Goal: Information Seeking & Learning: Learn about a topic

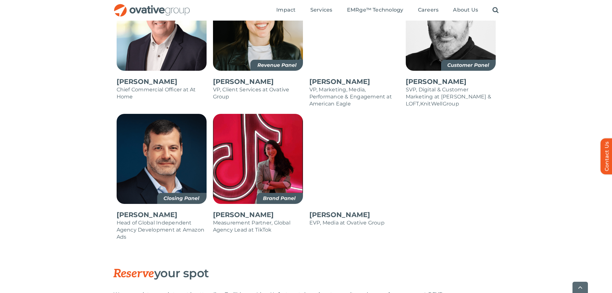
scroll to position [707, 0]
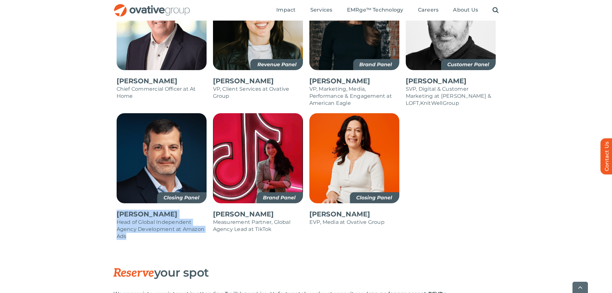
drag, startPoint x: 116, startPoint y: 199, endPoint x: 174, endPoint y: 222, distance: 61.9
click at [174, 222] on div "[PERSON_NAME] Head of Global Independent Agency Development at Amazon Ads" at bounding box center [161, 179] width 96 height 133
click at [174, 222] on p "Head of Global Independent Agency Development at Amazon Ads" at bounding box center [162, 229] width 90 height 21
drag, startPoint x: 146, startPoint y: 227, endPoint x: 118, endPoint y: 202, distance: 37.5
click at [118, 203] on div "[PERSON_NAME] Head of Global Independent Agency Development at Amazon Ads" at bounding box center [162, 224] width 90 height 43
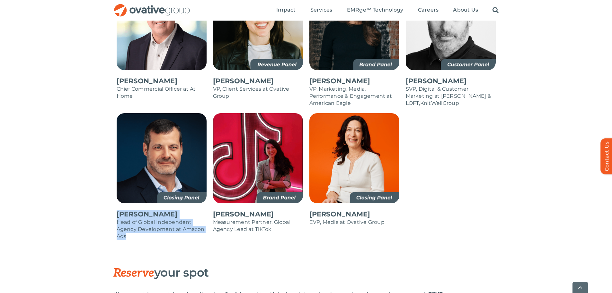
click at [118, 210] on p "[PERSON_NAME]" at bounding box center [162, 214] width 90 height 9
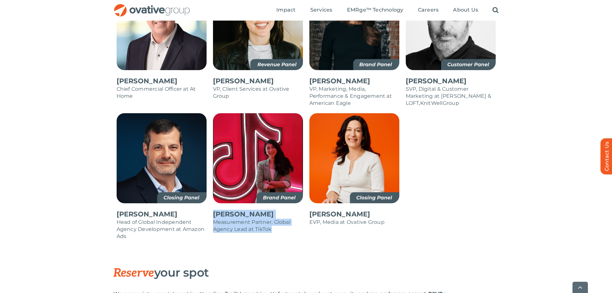
drag, startPoint x: 214, startPoint y: 199, endPoint x: 282, endPoint y: 218, distance: 70.5
click at [282, 218] on div "[PERSON_NAME] Measurement Partner, Global Agency Lead at TikTok" at bounding box center [258, 179] width 96 height 133
click at [282, 219] on p "Measurement Partner, Global Agency Lead at TikTok" at bounding box center [258, 226] width 90 height 14
drag, startPoint x: 284, startPoint y: 216, endPoint x: 217, endPoint y: 199, distance: 68.4
click at [217, 203] on div "[PERSON_NAME] Measurement Partner, Global Agency Lead at TikTok" at bounding box center [258, 221] width 90 height 36
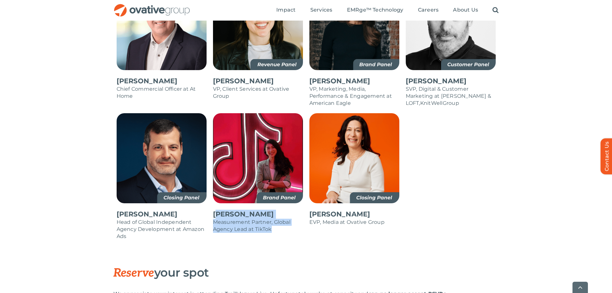
click at [217, 210] on p "[PERSON_NAME]" at bounding box center [258, 214] width 90 height 9
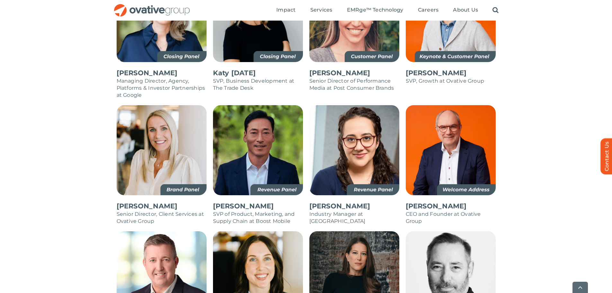
scroll to position [514, 0]
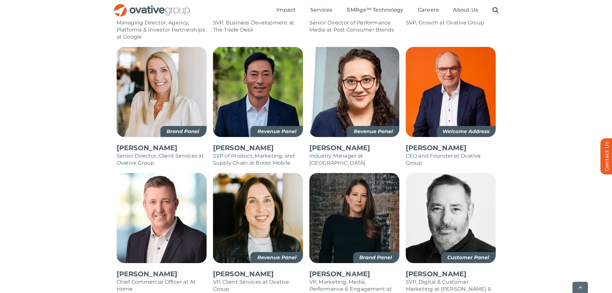
click at [243, 152] on p "SVP of Product, Marketing, and Supply Chain at Boost Mobile" at bounding box center [258, 159] width 90 height 14
click at [262, 152] on p "SVP of Product, Marketing, and Supply Chain at Boost Mobile" at bounding box center [258, 159] width 90 height 14
click at [340, 152] on p "Industry Manager at [GEOGRAPHIC_DATA]" at bounding box center [355, 159] width 90 height 14
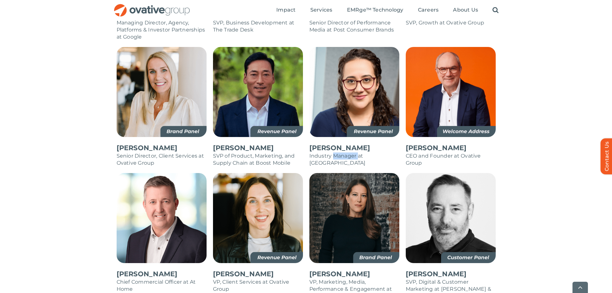
click at [340, 152] on p "Industry Manager at [GEOGRAPHIC_DATA]" at bounding box center [355, 159] width 90 height 14
drag, startPoint x: 340, startPoint y: 142, endPoint x: 366, endPoint y: 144, distance: 26.1
click at [342, 152] on p "Industry Manager at [GEOGRAPHIC_DATA]" at bounding box center [355, 159] width 90 height 14
click at [423, 152] on p "CEO and Founder at Ovative Group" at bounding box center [451, 159] width 90 height 14
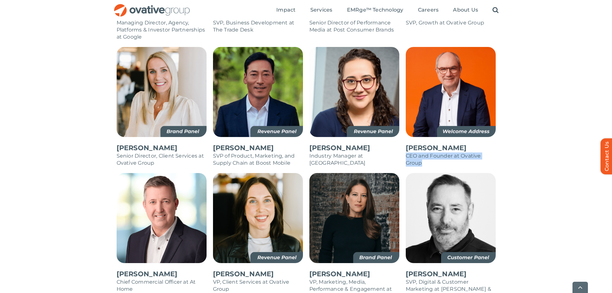
click at [422, 152] on p "CEO and Founder at Ovative Group" at bounding box center [451, 159] width 90 height 14
click at [426, 157] on div "[PERSON_NAME] CEO and Founder at Ovative Group" at bounding box center [451, 155] width 90 height 36
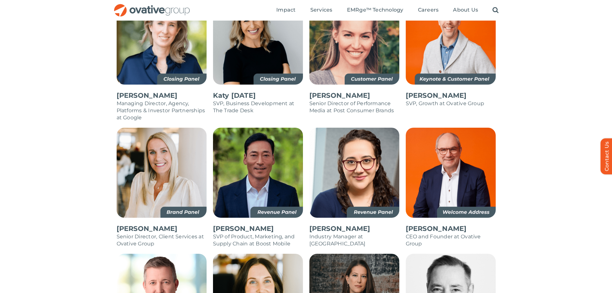
scroll to position [354, 0]
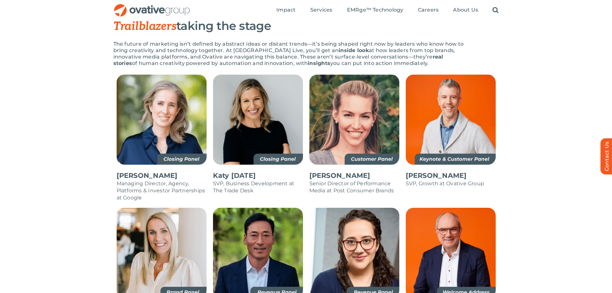
click at [358, 180] on p "Senior Director of Performance Media at Post Consumer Brands" at bounding box center [355, 187] width 90 height 14
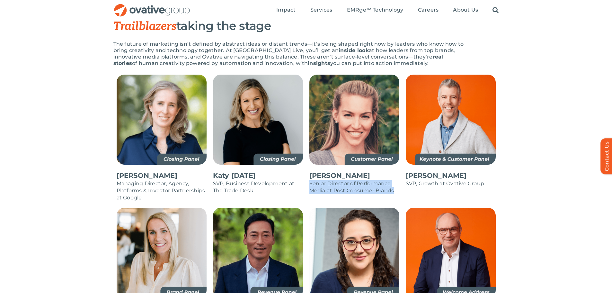
click at [358, 180] on p "Senior Director of Performance Media at Post Consumer Brands" at bounding box center [355, 187] width 90 height 14
click at [367, 180] on p "Senior Director of Performance Media at Post Consumer Brands" at bounding box center [355, 187] width 90 height 14
click at [427, 180] on p "SVP, Growth at Ovative Group" at bounding box center [451, 183] width 90 height 7
click at [425, 180] on p "SVP, Growth at Ovative Group" at bounding box center [451, 183] width 90 height 7
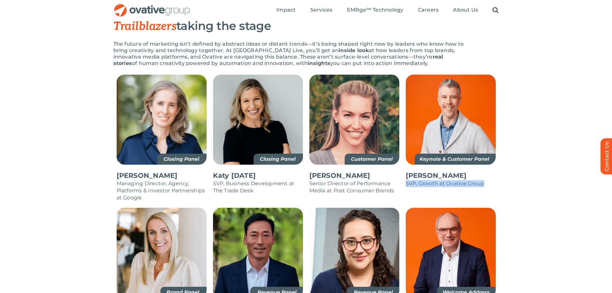
click at [425, 180] on p "SVP, Growth at Ovative Group" at bounding box center [451, 183] width 90 height 7
click at [357, 180] on p "Senior Director of Performance Media at Post Consumer Brands" at bounding box center [355, 187] width 90 height 14
click at [343, 180] on p "Senior Director of Performance Media at Post Consumer Brands" at bounding box center [355, 187] width 90 height 14
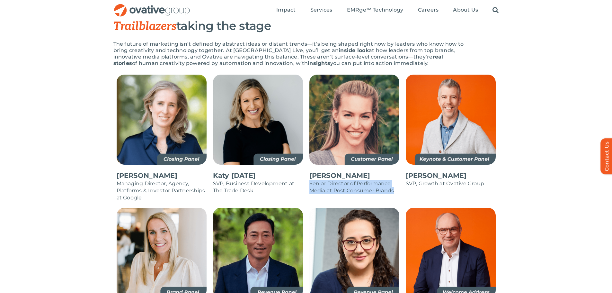
click at [343, 180] on p "Senior Director of Performance Media at Post Consumer Brands" at bounding box center [355, 187] width 90 height 14
click at [348, 180] on p "Senior Director of Performance Media at Post Consumer Brands" at bounding box center [355, 187] width 90 height 14
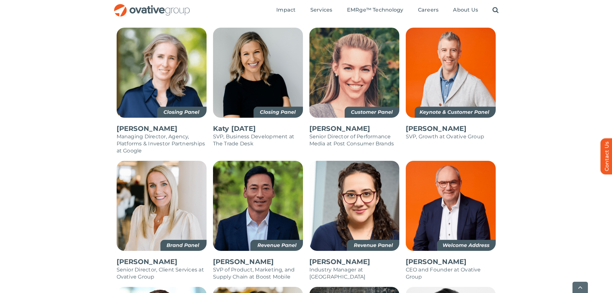
scroll to position [450, 0]
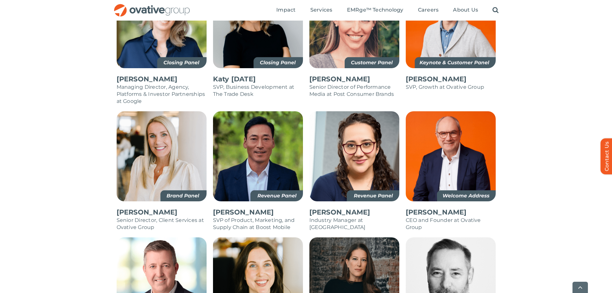
click at [250, 217] on p "SVP of Product, Marketing, and Supply Chain at Boost Mobile" at bounding box center [258, 224] width 90 height 14
click at [187, 217] on p "Senior Director, Client Services at Ovative Group" at bounding box center [162, 224] width 90 height 14
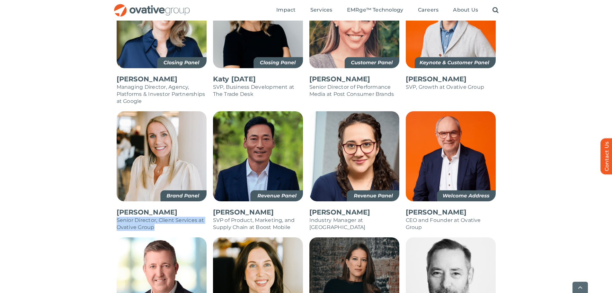
click at [187, 217] on p "Senior Director, Client Services at Ovative Group" at bounding box center [162, 224] width 90 height 14
click at [241, 217] on p "SVP of Product, Marketing, and Supply Chain at Boost Mobile" at bounding box center [258, 224] width 90 height 14
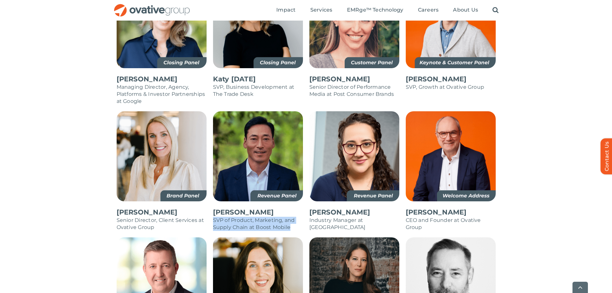
drag, startPoint x: 241, startPoint y: 212, endPoint x: 245, endPoint y: 212, distance: 3.5
click at [242, 217] on p "SVP of Product, Marketing, and Supply Chain at Boost Mobile" at bounding box center [258, 224] width 90 height 14
click at [353, 217] on p "Industry Manager at [GEOGRAPHIC_DATA]" at bounding box center [355, 224] width 90 height 14
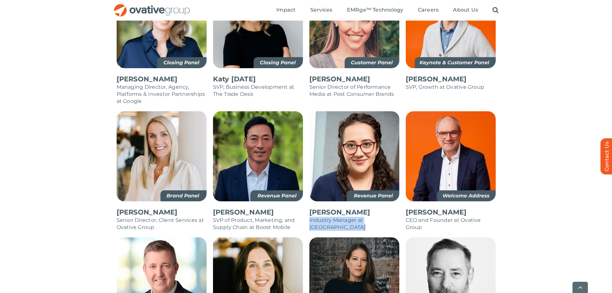
click at [353, 217] on p "Industry Manager at [GEOGRAPHIC_DATA]" at bounding box center [355, 224] width 90 height 14
click at [422, 217] on p "CEO and Founder at Ovative Group" at bounding box center [451, 224] width 90 height 14
drag, startPoint x: 422, startPoint y: 212, endPoint x: 429, endPoint y: 209, distance: 8.3
click at [423, 217] on p "CEO and Founder at Ovative Group" at bounding box center [451, 224] width 90 height 14
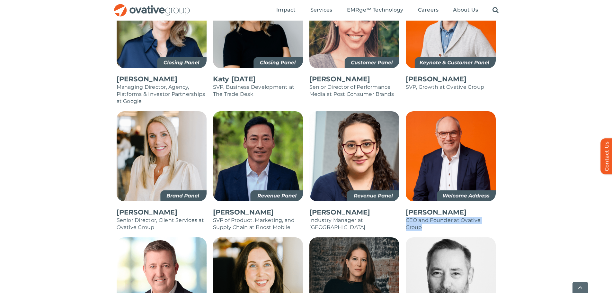
click at [429, 217] on p "CEO and Founder at Ovative Group" at bounding box center [451, 224] width 90 height 14
click at [430, 217] on p "CEO and Founder at Ovative Group" at bounding box center [451, 224] width 90 height 14
click at [416, 217] on p "CEO and Founder at Ovative Group" at bounding box center [451, 224] width 90 height 14
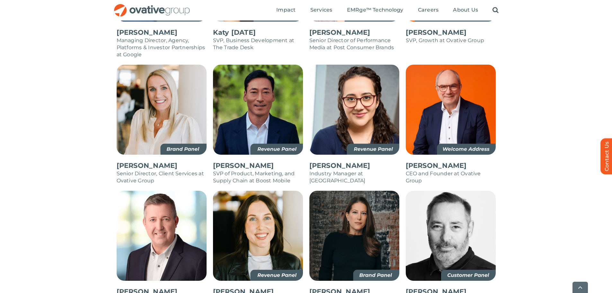
scroll to position [546, 0]
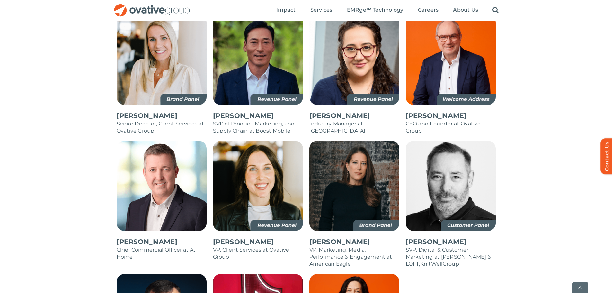
click at [276, 246] on p "VP, Client Services at Ovative Group" at bounding box center [258, 253] width 90 height 14
click at [427, 247] on span "SVP, Digital & Customer Marketing at [PERSON_NAME] & LOFT" at bounding box center [449, 257] width 86 height 20
click at [426, 247] on span "SVP, Digital & Customer Marketing at [PERSON_NAME] & LOFT" at bounding box center [449, 257] width 86 height 20
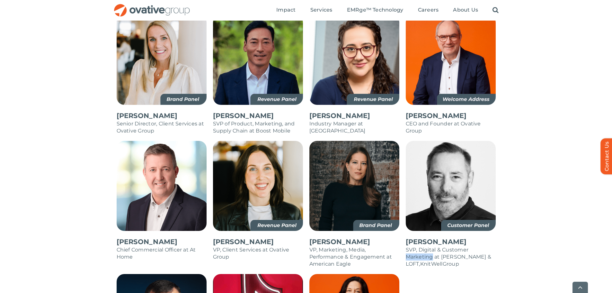
click at [425, 247] on span "SVP, Digital & Customer Marketing at [PERSON_NAME] & LOFT" at bounding box center [449, 257] width 86 height 20
click at [429, 256] on div "[PERSON_NAME] SVP, Digital & Customer Marketing at [PERSON_NAME] & [PERSON_NAME…" at bounding box center [451, 252] width 90 height 43
click at [429, 247] on p "SVP, Digital & Customer Marketing at [PERSON_NAME] & LOFT , KnitWell Group" at bounding box center [451, 256] width 90 height 21
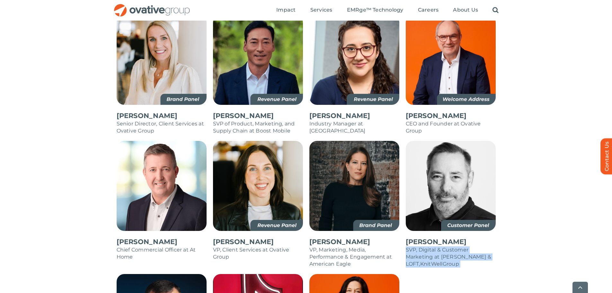
click at [443, 261] on span "Group" at bounding box center [451, 264] width 16 height 6
click at [360, 246] on p "VP, Marketing, Media, Performance & Engagement at American Eagle" at bounding box center [355, 256] width 90 height 21
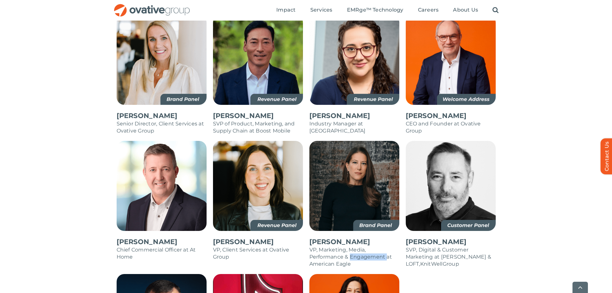
click at [360, 246] on p "VP, Marketing, Media, Performance & Engagement at American Eagle" at bounding box center [355, 256] width 90 height 21
click at [252, 246] on p "VP, Client Services at Ovative Group" at bounding box center [258, 253] width 90 height 14
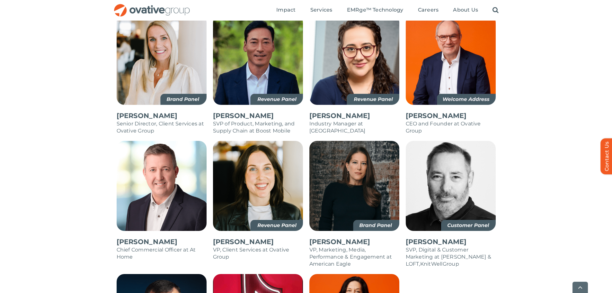
click at [237, 237] on p "[PERSON_NAME]" at bounding box center [258, 241] width 90 height 9
click at [236, 237] on p "[PERSON_NAME]" at bounding box center [258, 241] width 90 height 9
click at [136, 237] on p "[PERSON_NAME]" at bounding box center [162, 241] width 90 height 9
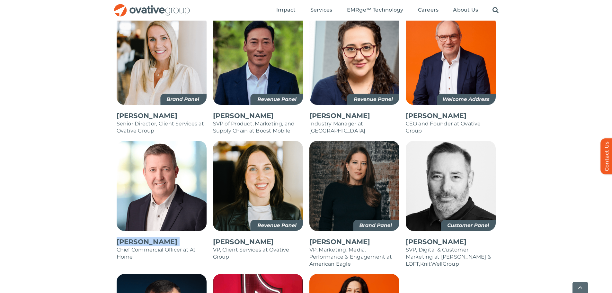
click at [136, 237] on p "[PERSON_NAME]" at bounding box center [162, 241] width 90 height 9
click at [138, 246] on p "Chief Commercial Officer at At Home" at bounding box center [162, 253] width 90 height 14
click at [248, 120] on p "SVP of Product, Marketing, and Supply Chain at Boost Mobile" at bounding box center [258, 127] width 90 height 14
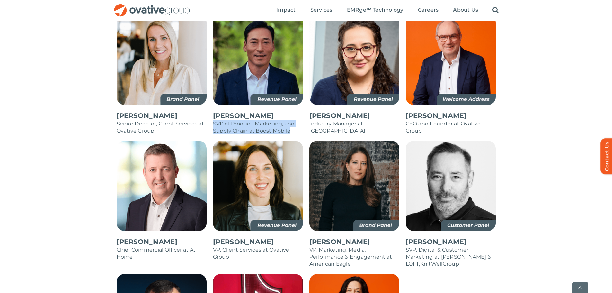
click at [248, 120] on p "SVP of Product, Marketing, and Supply Chain at Boost Mobile" at bounding box center [258, 127] width 90 height 14
click at [226, 111] on p "[PERSON_NAME]" at bounding box center [258, 115] width 90 height 9
click at [235, 120] on p "SVP of Product, Marketing, and Supply Chain at Boost Mobile" at bounding box center [258, 127] width 90 height 14
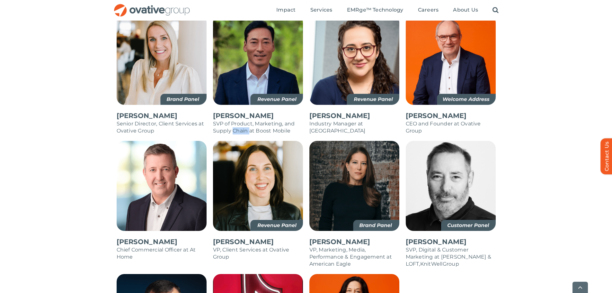
click at [235, 120] on p "SVP of Product, Marketing, and Supply Chain at Boost Mobile" at bounding box center [258, 127] width 90 height 14
click at [234, 111] on p "[PERSON_NAME]" at bounding box center [258, 115] width 90 height 9
click at [249, 120] on p "SVP of Product, Marketing, and Supply Chain at Boost Mobile" at bounding box center [258, 127] width 90 height 14
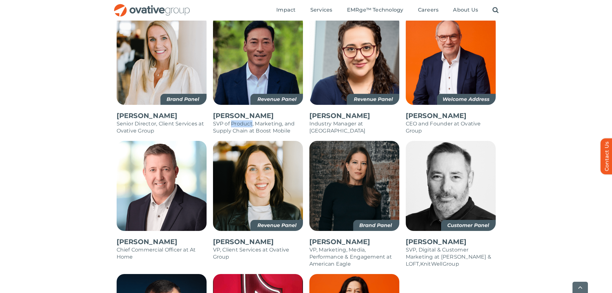
click at [249, 120] on p "SVP of Product, Marketing, and Supply Chain at Boost Mobile" at bounding box center [258, 127] width 90 height 14
click at [235, 105] on div "[PERSON_NAME] SVP of Product, Marketing, and Supply Chain at Boost Mobile" at bounding box center [258, 123] width 90 height 36
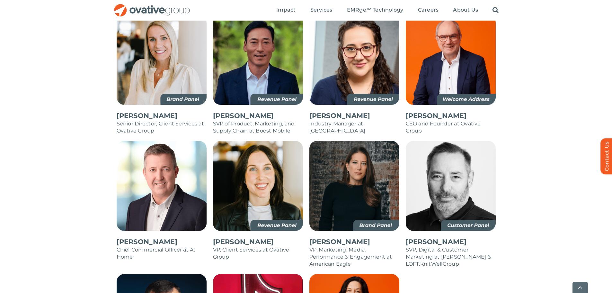
click at [238, 120] on p "SVP of Product, Marketing, and Supply Chain at Boost Mobile" at bounding box center [258, 127] width 90 height 14
click at [177, 120] on p "Senior Director, Client Services at Ovative Group" at bounding box center [162, 127] width 90 height 14
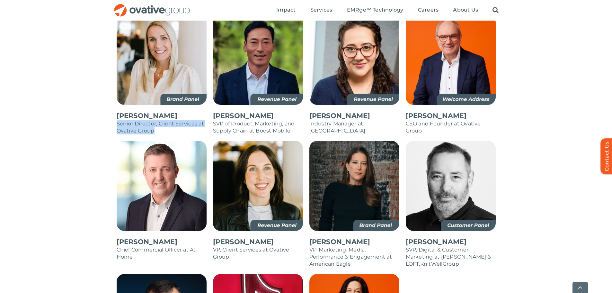
drag, startPoint x: 177, startPoint y: 112, endPoint x: 173, endPoint y: 100, distance: 12.6
click at [176, 120] on p "Senior Director, Client Services at Ovative Group" at bounding box center [162, 127] width 90 height 14
click at [173, 111] on p "[PERSON_NAME]" at bounding box center [162, 115] width 90 height 9
drag, startPoint x: 173, startPoint y: 100, endPoint x: 224, endPoint y: 103, distance: 51.5
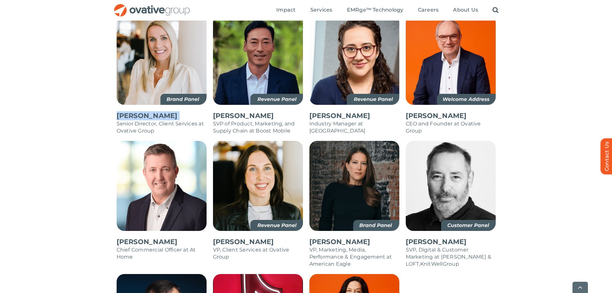
click at [173, 111] on p "[PERSON_NAME]" at bounding box center [162, 115] width 90 height 9
click at [237, 111] on p "[PERSON_NAME]" at bounding box center [258, 115] width 90 height 9
drag, startPoint x: 237, startPoint y: 102, endPoint x: 243, endPoint y: 111, distance: 10.7
click at [237, 111] on p "[PERSON_NAME]" at bounding box center [258, 115] width 90 height 9
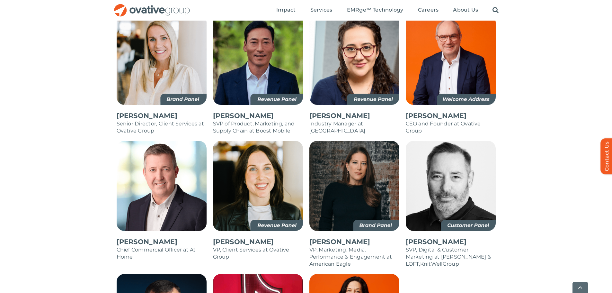
click at [243, 120] on p "SVP of Product, Marketing, and Supply Chain at Boost Mobile" at bounding box center [258, 127] width 90 height 14
drag, startPoint x: 243, startPoint y: 113, endPoint x: 309, endPoint y: 107, distance: 66.8
click at [247, 120] on p "SVP of Product, Marketing, and Supply Chain at Boost Mobile" at bounding box center [258, 127] width 90 height 14
click at [336, 105] on div "[PERSON_NAME] Industry Manager at [GEOGRAPHIC_DATA]" at bounding box center [355, 123] width 90 height 36
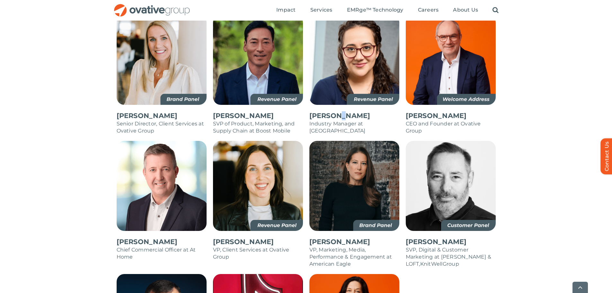
click at [336, 105] on div "[PERSON_NAME] Industry Manager at [GEOGRAPHIC_DATA]" at bounding box center [355, 123] width 90 height 36
click at [338, 120] on p "Industry Manager at [GEOGRAPHIC_DATA]" at bounding box center [355, 127] width 90 height 14
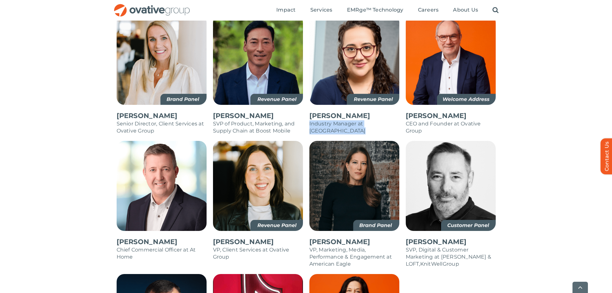
click at [338, 111] on p "[PERSON_NAME]" at bounding box center [355, 115] width 90 height 9
click at [337, 111] on p "[PERSON_NAME]" at bounding box center [355, 115] width 90 height 9
click at [325, 120] on p "Industry Manager at [GEOGRAPHIC_DATA]" at bounding box center [355, 127] width 90 height 14
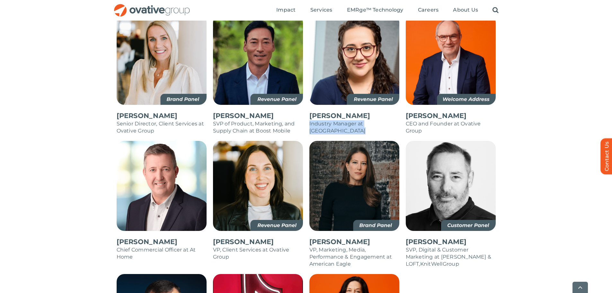
click at [325, 120] on p "Industry Manager at [GEOGRAPHIC_DATA]" at bounding box center [355, 127] width 90 height 14
click at [258, 124] on div "[PERSON_NAME] SVP of Product, Marketing, and Supply Chain at Boost Mobile" at bounding box center [258, 123] width 90 height 36
click at [251, 120] on p "SVP of Product, Marketing, and Supply Chain at Boost Mobile" at bounding box center [258, 127] width 90 height 14
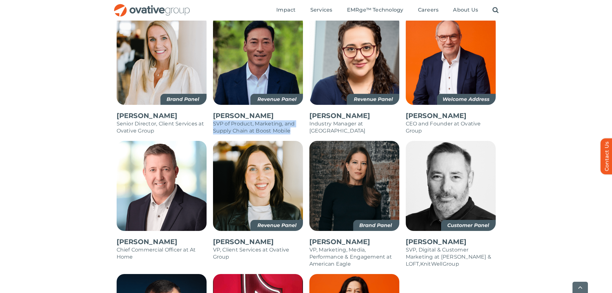
click at [251, 120] on p "SVP of Product, Marketing, and Supply Chain at Boost Mobile" at bounding box center [258, 127] width 90 height 14
click at [238, 111] on p "[PERSON_NAME]" at bounding box center [258, 115] width 90 height 9
click at [244, 120] on p "SVP of Product, Marketing, and Supply Chain at Boost Mobile" at bounding box center [258, 127] width 90 height 14
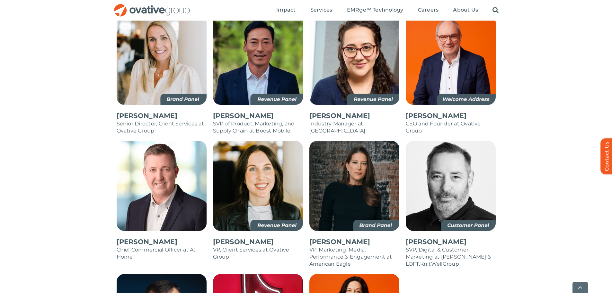
click at [243, 237] on p "[PERSON_NAME]" at bounding box center [258, 241] width 90 height 9
click at [230, 246] on p "VP, Client Services at Ovative Group" at bounding box center [258, 253] width 90 height 14
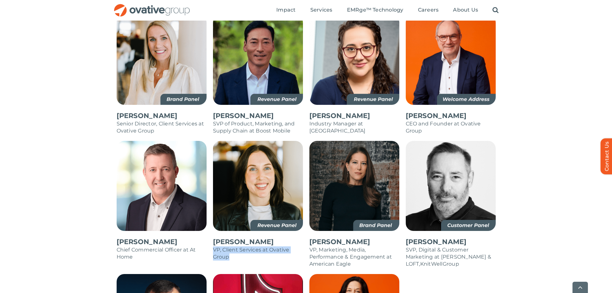
click at [230, 246] on p "VP, Client Services at Ovative Group" at bounding box center [258, 253] width 90 height 14
click at [147, 237] on p "[PERSON_NAME]" at bounding box center [162, 241] width 90 height 9
click at [151, 246] on p "Chief Commercial Officer at At Home" at bounding box center [162, 253] width 90 height 14
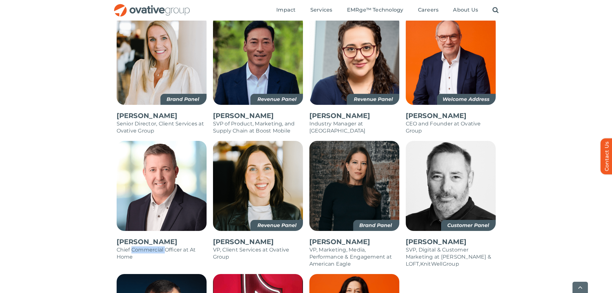
click at [151, 246] on p "Chief Commercial Officer at At Home" at bounding box center [162, 253] width 90 height 14
click at [228, 237] on p "[PERSON_NAME]" at bounding box center [258, 241] width 90 height 9
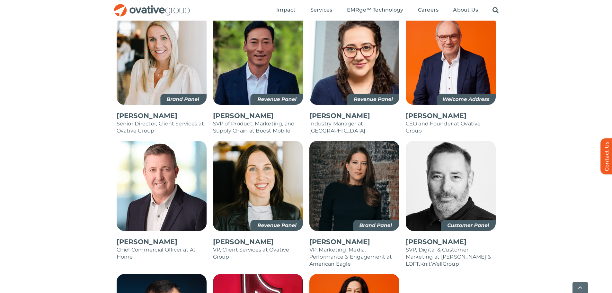
click at [236, 246] on p "VP, Client Services at Ovative Group" at bounding box center [258, 253] width 90 height 14
click at [238, 237] on p "[PERSON_NAME]" at bounding box center [258, 241] width 90 height 9
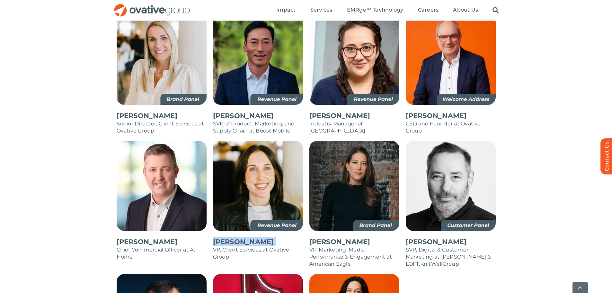
drag, startPoint x: 238, startPoint y: 227, endPoint x: 285, endPoint y: 226, distance: 46.9
click at [239, 237] on p "[PERSON_NAME]" at bounding box center [258, 241] width 90 height 9
click at [327, 237] on p "[PERSON_NAME]" at bounding box center [355, 241] width 90 height 9
drag, startPoint x: 327, startPoint y: 224, endPoint x: 331, endPoint y: 230, distance: 7.1
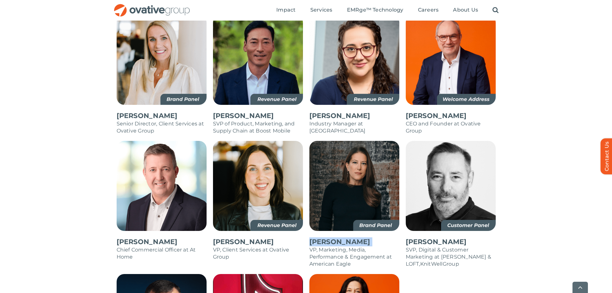
click at [328, 237] on p "[PERSON_NAME]" at bounding box center [355, 241] width 90 height 9
click at [331, 246] on p "VP, Marketing, Media, Performance & Engagement at American Eagle" at bounding box center [355, 256] width 90 height 21
click at [336, 246] on p "VP, Marketing, Media, Performance & Engagement at American Eagle" at bounding box center [355, 256] width 90 height 21
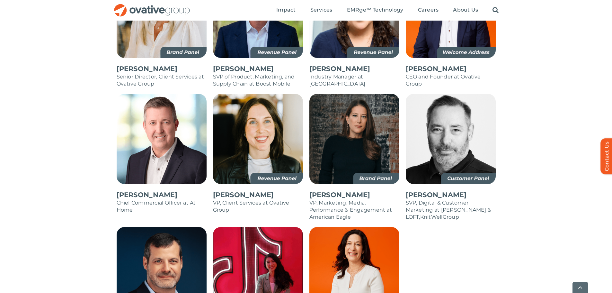
scroll to position [643, 0]
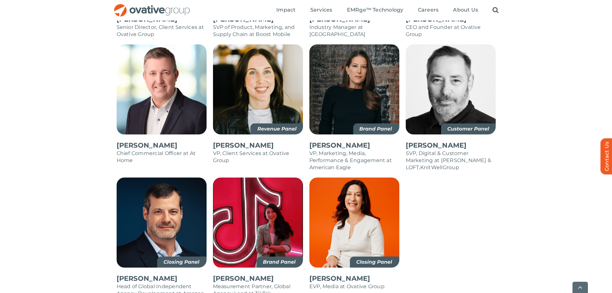
click at [328, 274] on p "[PERSON_NAME]" at bounding box center [355, 278] width 90 height 9
click at [334, 283] on p "EVP, Media at Ovative Group" at bounding box center [355, 286] width 90 height 7
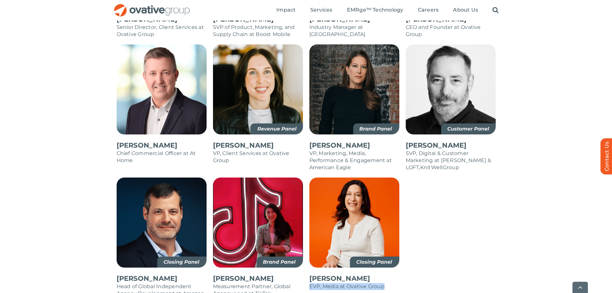
click at [334, 283] on p "EVP, Media at Ovative Group" at bounding box center [355, 286] width 90 height 7
click at [333, 274] on p "[PERSON_NAME]" at bounding box center [355, 278] width 90 height 9
click at [337, 279] on div "[PERSON_NAME] EVP, Media at Ovative Group" at bounding box center [355, 281] width 90 height 29
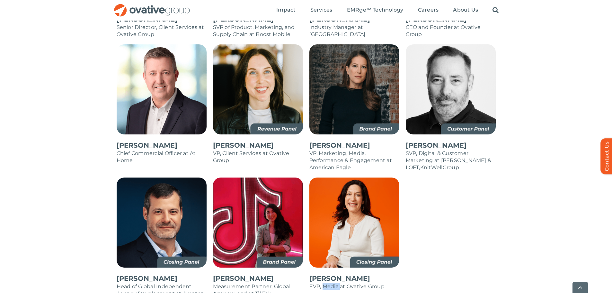
click at [336, 279] on div "[PERSON_NAME] EVP, Media at Ovative Group" at bounding box center [355, 281] width 90 height 29
click at [335, 274] on p "[PERSON_NAME]" at bounding box center [355, 278] width 90 height 9
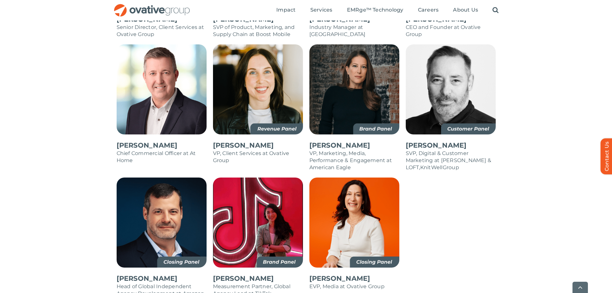
click at [267, 274] on p "[PERSON_NAME]" at bounding box center [258, 278] width 90 height 9
click at [266, 283] on p "Measurement Partner, Global Agency Lead at TikTok" at bounding box center [258, 290] width 90 height 14
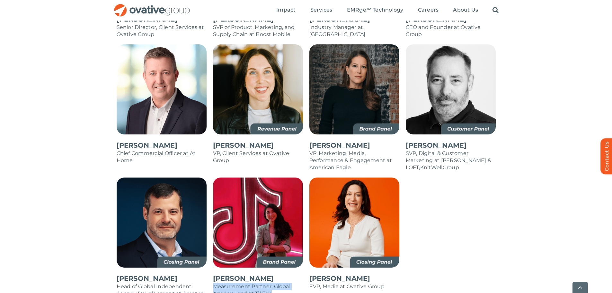
drag, startPoint x: 265, startPoint y: 274, endPoint x: 260, endPoint y: 260, distance: 14.4
click at [265, 283] on p "Measurement Partner, Global Agency Lead at TikTok" at bounding box center [258, 290] width 90 height 14
click at [260, 274] on p "[PERSON_NAME]" at bounding box center [258, 278] width 90 height 9
click at [348, 150] on p "VP, Marketing, Media, Performance & Engagement at American Eagle" at bounding box center [355, 160] width 90 height 21
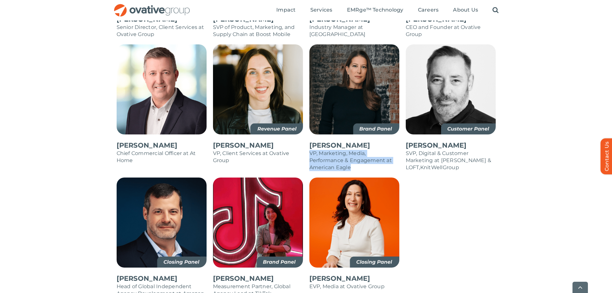
click at [348, 150] on p "VP, Marketing, Media, Performance & Engagement at American Eagle" at bounding box center [355, 160] width 90 height 21
click at [345, 141] on p "[PERSON_NAME]" at bounding box center [355, 145] width 90 height 9
click at [339, 150] on p "VP, Marketing, Media, Performance & Engagement at American Eagle" at bounding box center [355, 160] width 90 height 21
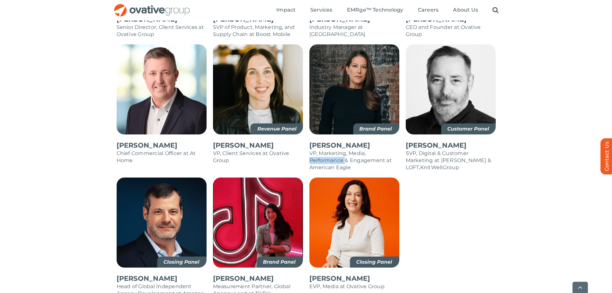
click at [339, 150] on p "VP, Marketing, Media, Performance & Engagement at American Eagle" at bounding box center [355, 160] width 90 height 21
click at [246, 141] on p "[PERSON_NAME]" at bounding box center [258, 145] width 90 height 9
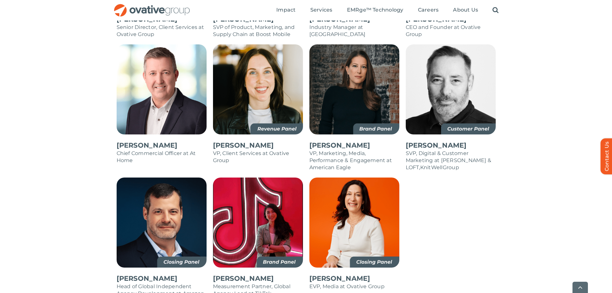
click at [238, 150] on p "VP, Client Services at Ovative Group" at bounding box center [258, 157] width 90 height 14
click at [192, 150] on p "Chief Commercial Officer at At Home" at bounding box center [162, 157] width 90 height 14
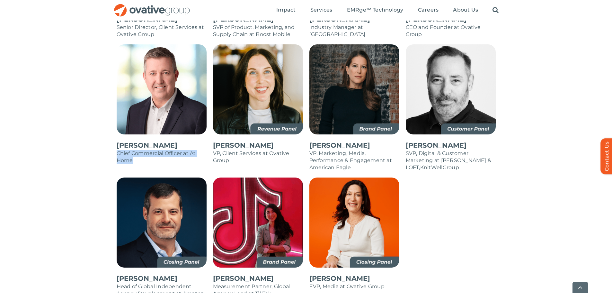
click at [192, 150] on p "Chief Commercial Officer at At Home" at bounding box center [162, 157] width 90 height 14
click at [160, 141] on p "[PERSON_NAME]" at bounding box center [162, 145] width 90 height 9
click at [163, 150] on p "Chief Commercial Officer at At Home" at bounding box center [162, 157] width 90 height 14
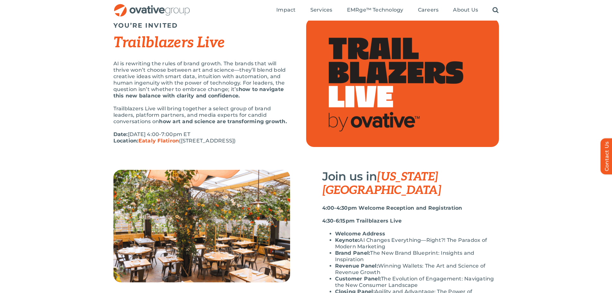
scroll to position [0, 0]
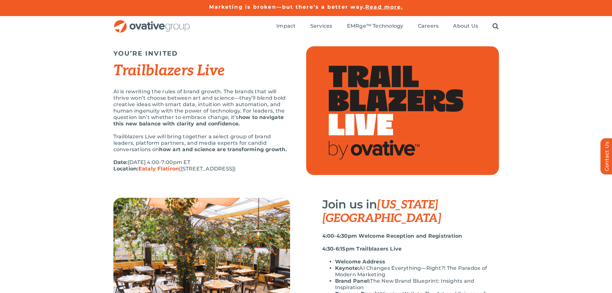
click at [181, 145] on p "Trailblazers Live will bring together a select group of brand leaders, platform…" at bounding box center [201, 142] width 177 height 19
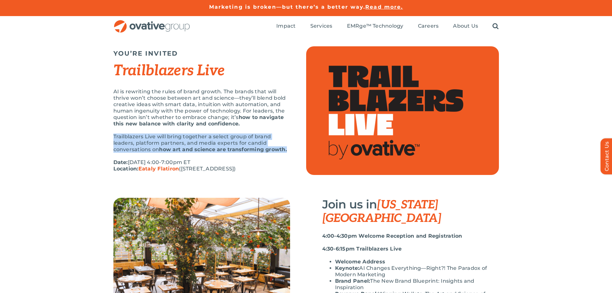
click at [181, 145] on p "Trailblazers Live will bring together a select group of brand leaders, platform…" at bounding box center [201, 142] width 177 height 19
click at [189, 140] on p "Trailblazers Live will bring together a select group of brand leaders, platform…" at bounding box center [201, 142] width 177 height 19
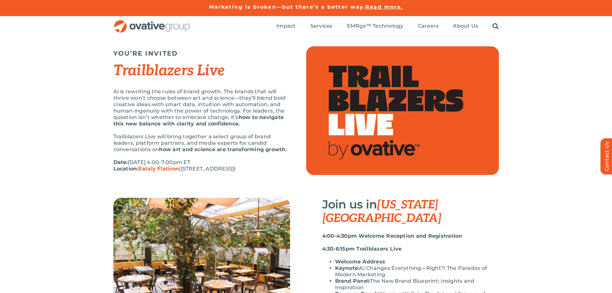
click at [351, 205] on h3 "Join us in [US_STATE][GEOGRAPHIC_DATA]" at bounding box center [410, 211] width 177 height 27
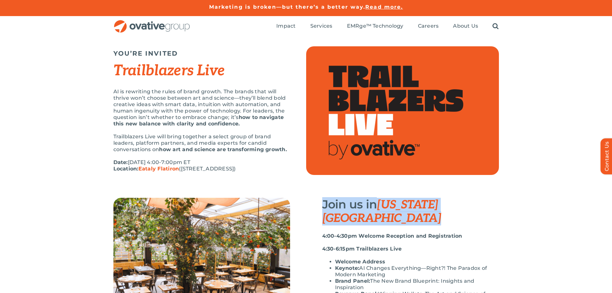
click at [351, 205] on h3 "Join us in [US_STATE][GEOGRAPHIC_DATA]" at bounding box center [410, 211] width 177 height 27
click at [354, 233] on strong "4:00-4:30pm Welcome Reception and Registration" at bounding box center [392, 236] width 140 height 6
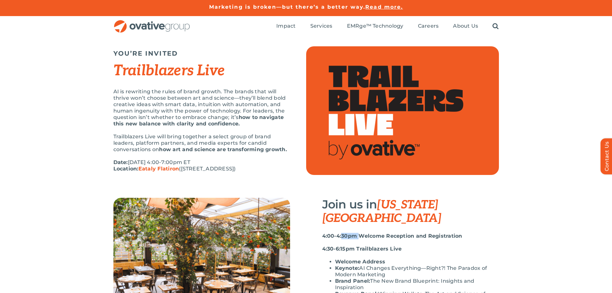
click at [354, 233] on strong "4:00-4:30pm Welcome Reception and Registration" at bounding box center [392, 236] width 140 height 6
click at [354, 242] on div "4:00-4:30pm Welcome Reception and Registration 4:30-6:15pm Trailblazers Live We…" at bounding box center [410, 290] width 177 height 114
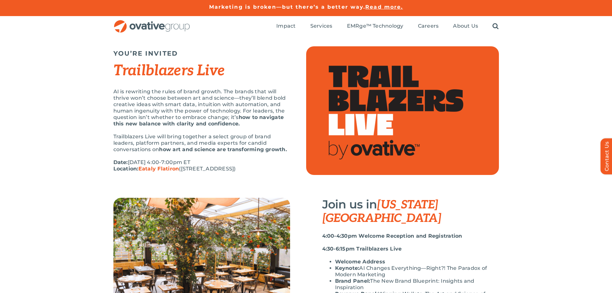
drag, startPoint x: 356, startPoint y: 253, endPoint x: 365, endPoint y: 253, distance: 8.7
click at [356, 265] on strong "Keynote:" at bounding box center [347, 268] width 24 height 6
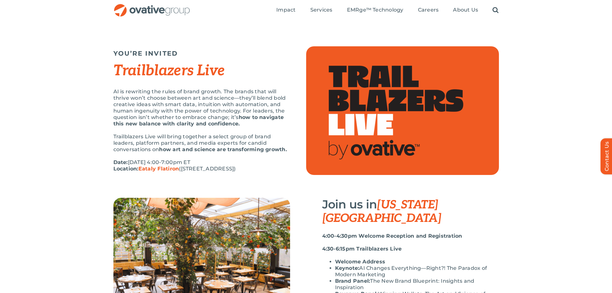
scroll to position [96, 0]
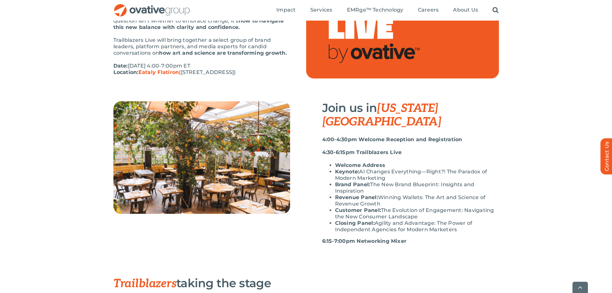
drag, startPoint x: 338, startPoint y: 173, endPoint x: 364, endPoint y: 178, distance: 25.8
click at [364, 181] on li "Brand Panel: The New Brand Blueprint: Insights and Inspiration" at bounding box center [417, 187] width 164 height 13
drag, startPoint x: 335, startPoint y: 183, endPoint x: 385, endPoint y: 192, distance: 51.3
click at [385, 194] on li "Revenue Panel: Winning Wallets: The Art and Science of Revenue Growth" at bounding box center [417, 200] width 164 height 13
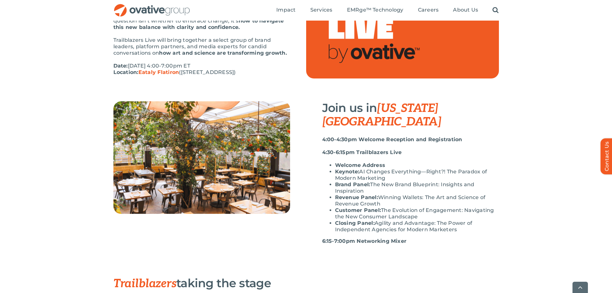
click at [385, 194] on li "Revenue Panel: Winning Wallets: The Art and Science of Revenue Growth" at bounding box center [417, 200] width 164 height 13
drag, startPoint x: 386, startPoint y: 191, endPoint x: 337, endPoint y: 185, distance: 49.3
click at [337, 194] on li "Revenue Panel: Winning Wallets: The Art and Science of Revenue Growth" at bounding box center [417, 200] width 164 height 13
click at [337, 194] on strong "Revenue Panel:" at bounding box center [356, 197] width 43 height 6
drag, startPoint x: 338, startPoint y: 199, endPoint x: 476, endPoint y: 216, distance: 138.6
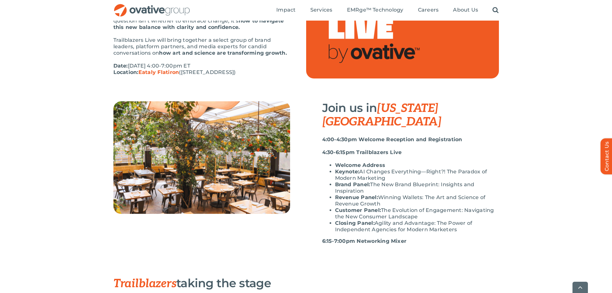
click at [476, 216] on ul "Welcome Address Keynote: AI Changes Everything—Right?! The Paradox of Modern Ma…" at bounding box center [410, 197] width 177 height 71
click at [475, 220] on li "Closing Panel: Agility and Advantage: The Power of Independent Agencies for Mod…" at bounding box center [417, 226] width 164 height 13
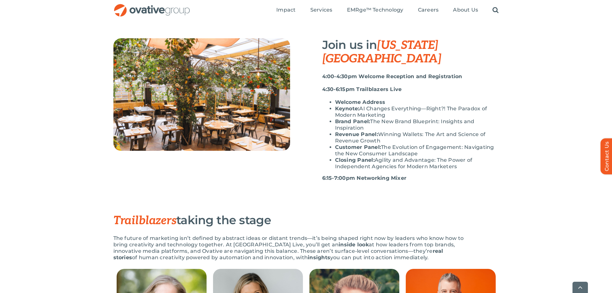
scroll to position [225, 0]
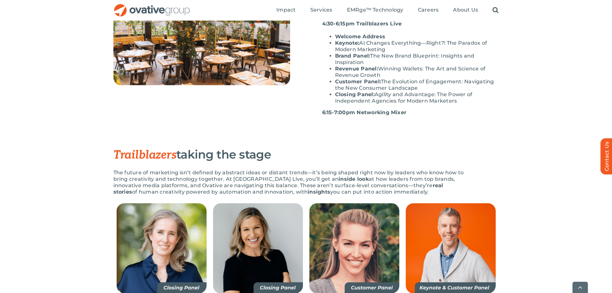
click at [251, 169] on p "The future of marketing isn’t defined by abstract ideas or distant trends—it’s …" at bounding box center [290, 182] width 354 height 26
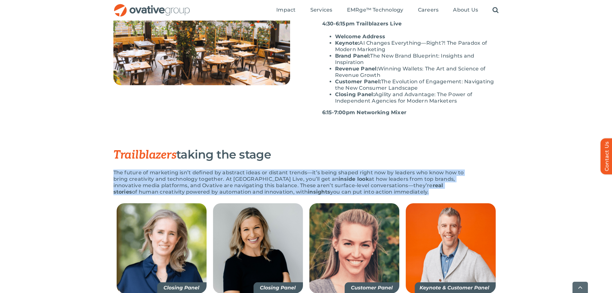
click at [251, 169] on p "The future of marketing isn’t defined by abstract ideas or distant trends—it’s …" at bounding box center [290, 182] width 354 height 26
click at [276, 169] on p "The future of marketing isn’t defined by abstract ideas or distant trends—it’s …" at bounding box center [290, 182] width 354 height 26
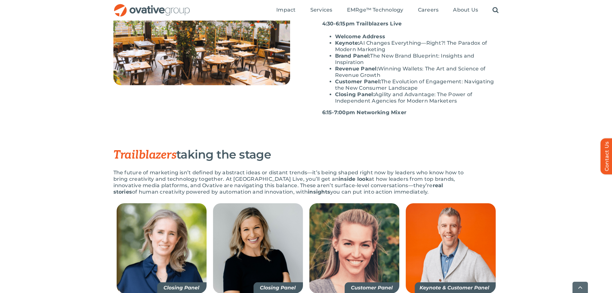
click at [368, 91] on strong "Closing Panel:" at bounding box center [355, 94] width 40 height 6
click at [368, 78] on li "Customer Panel: The Evolution of Engagement: Navigating the New Consumer Landsc…" at bounding box center [417, 84] width 164 height 13
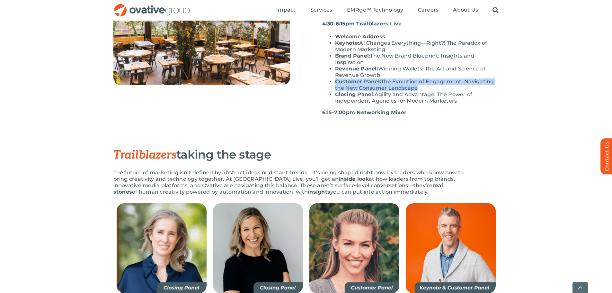
click at [368, 78] on li "Customer Panel: The Evolution of Engagement: Navigating the New Consumer Landsc…" at bounding box center [417, 84] width 164 height 13
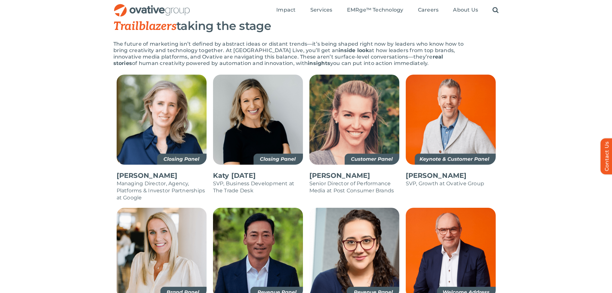
scroll to position [193, 0]
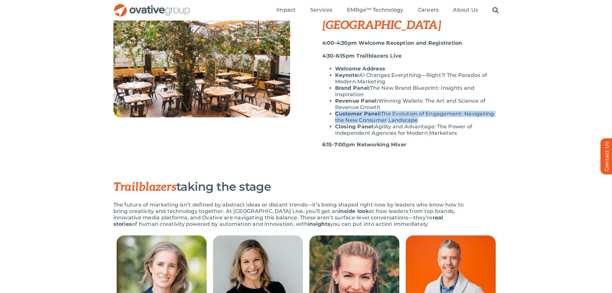
click at [421, 123] on li "Closing Panel: Agility and Advantage: The Power of Independent Agencies for Mod…" at bounding box center [417, 129] width 164 height 13
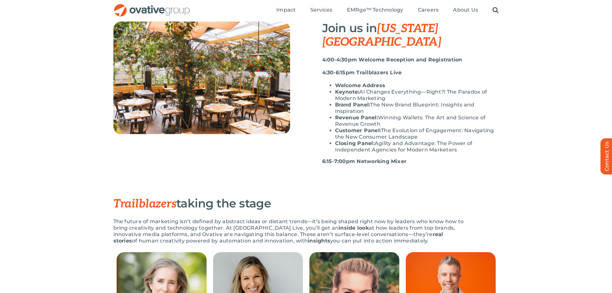
scroll to position [161, 0]
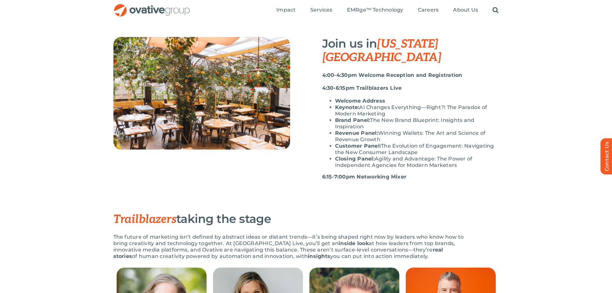
click at [361, 130] on li "Revenue Panel: Winning Wallets: The Art and Science of Revenue Growth" at bounding box center [417, 136] width 164 height 13
drag, startPoint x: 459, startPoint y: 149, endPoint x: 335, endPoint y: 96, distance: 134.3
click at [335, 98] on ul "Welcome Address Keynote: AI Changes Everything—Right?! The Paradox of Modern Ma…" at bounding box center [410, 133] width 177 height 71
click at [343, 104] on li "Keynote: AI Changes Everything—Right?! The Paradox of Modern Marketing" at bounding box center [417, 110] width 164 height 13
drag, startPoint x: 464, startPoint y: 151, endPoint x: 344, endPoint y: 97, distance: 132.1
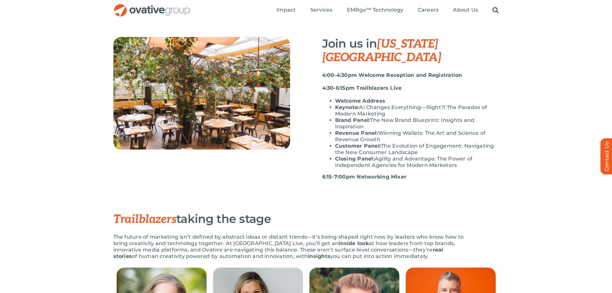
click at [334, 98] on ul "Welcome Address Keynote: AI Changes Everything—Right?! The Paradox of Modern Ma…" at bounding box center [410, 133] width 177 height 71
copy ul "Welcome Address Keynote: AI Changes Everything—Right?! The Paradox of Modern Ma…"
